Goal: Task Accomplishment & Management: Manage account settings

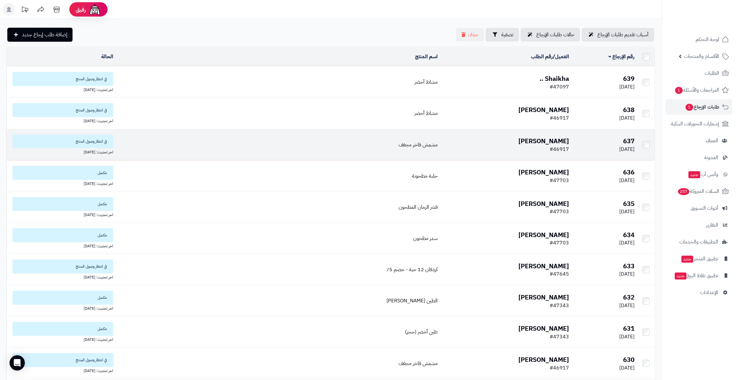
click at [550, 145] on span "#46917" at bounding box center [559, 149] width 19 height 8
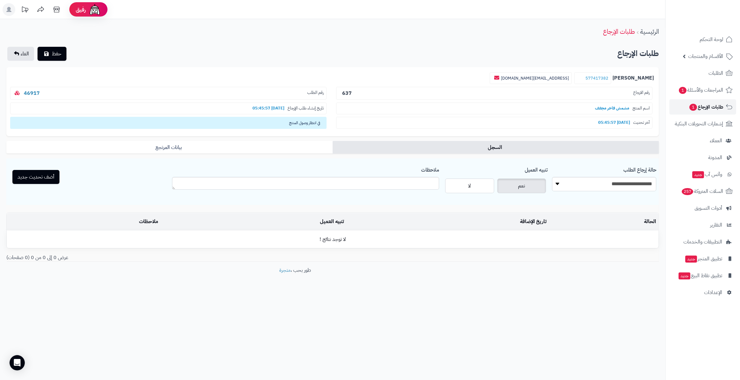
click at [696, 109] on span "طلبات الإرجاع 1" at bounding box center [706, 106] width 34 height 9
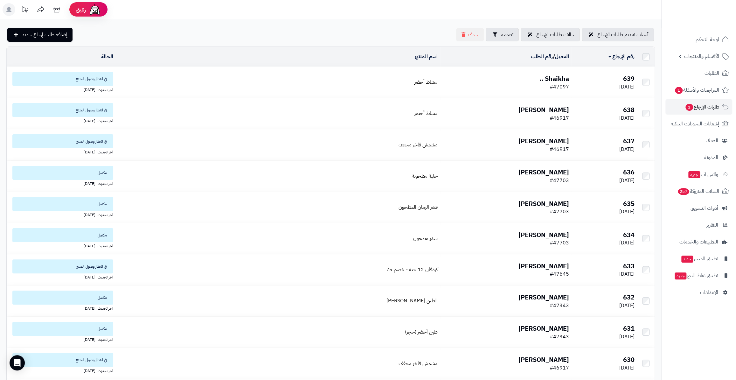
click at [544, 78] on b "Shaikha .." at bounding box center [554, 79] width 30 height 10
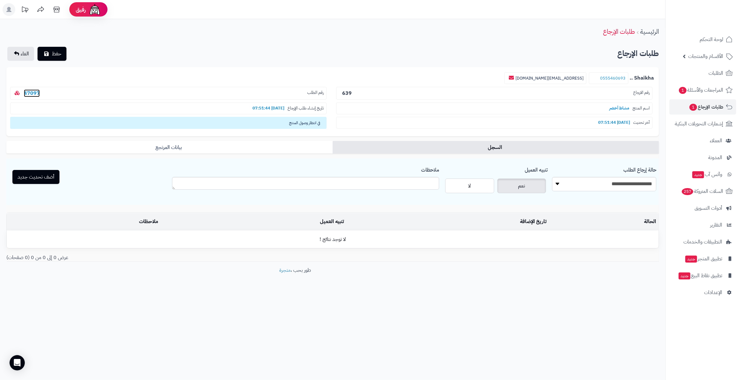
click at [36, 91] on link "47097" at bounding box center [32, 93] width 16 height 8
click at [242, 142] on form "**********" at bounding box center [332, 164] width 653 height 194
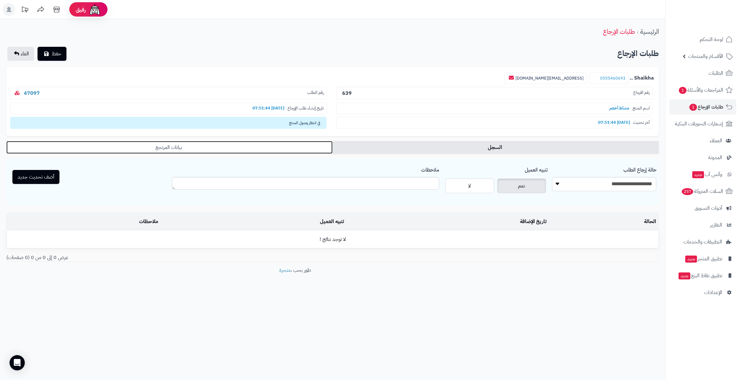
click at [247, 146] on link "بيانات المرتجع" at bounding box center [169, 147] width 326 height 13
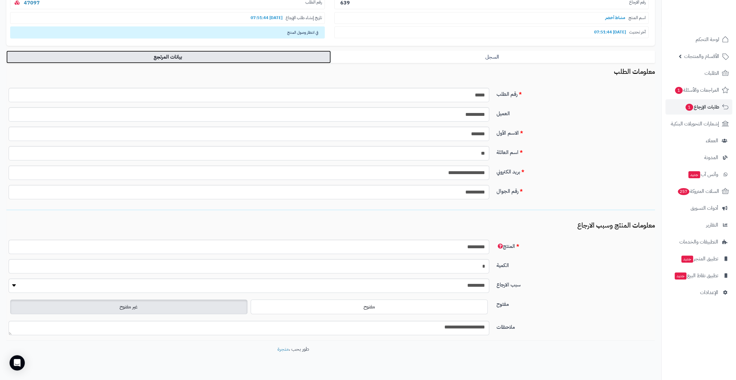
scroll to position [100, 0]
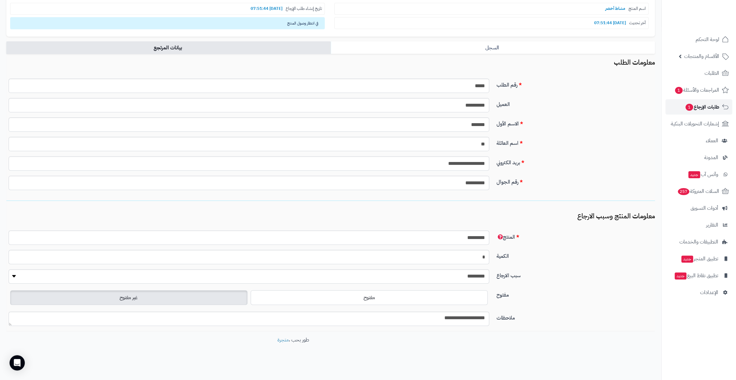
click at [702, 113] on link "طلبات الإرجاع 1" at bounding box center [698, 106] width 67 height 15
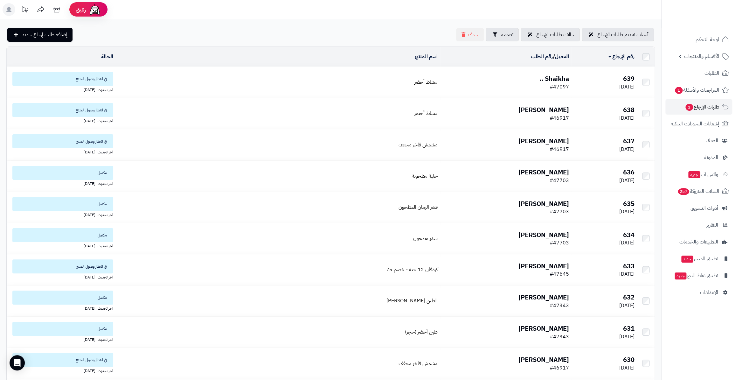
click at [539, 78] on b "Shaikha .." at bounding box center [554, 79] width 30 height 10
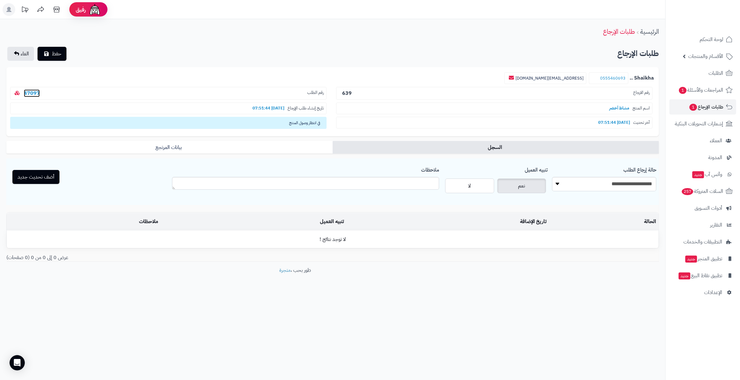
click at [27, 92] on link "47097" at bounding box center [32, 93] width 16 height 8
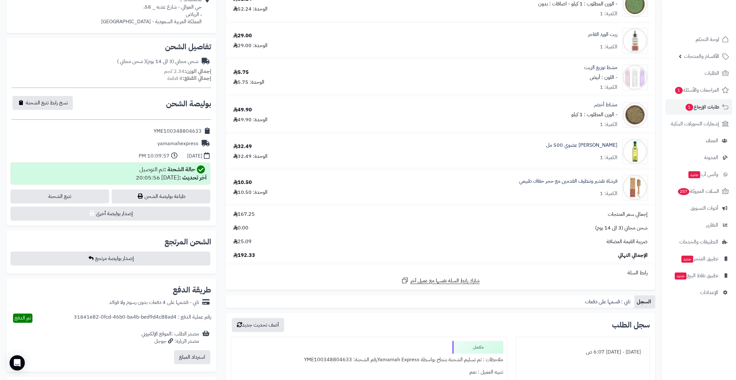
scroll to position [260, 0]
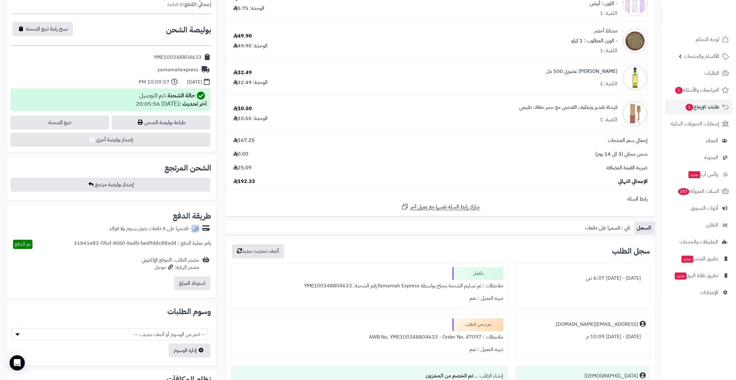
drag, startPoint x: 192, startPoint y: 229, endPoint x: 201, endPoint y: 232, distance: 8.7
click at [201, 232] on div "تابي - قسّمها على 4 دفعات بدون رسوم ولا فوائد" at bounding box center [111, 228] width 200 height 12
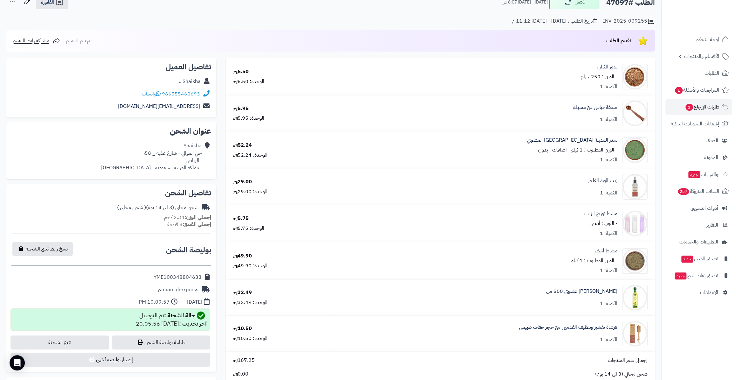
scroll to position [0, 0]
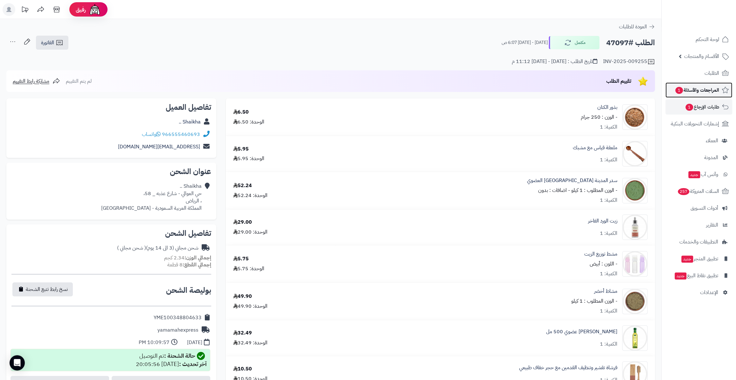
click at [703, 92] on span "المراجعات والأسئلة 1" at bounding box center [697, 90] width 45 height 9
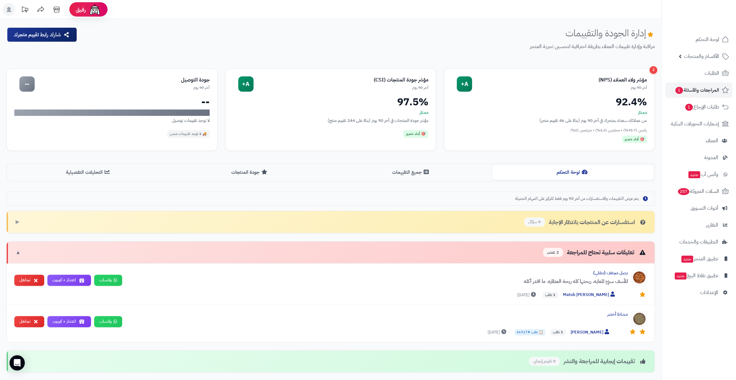
click at [703, 75] on link "الطلبات" at bounding box center [698, 73] width 67 height 15
